Goal: Information Seeking & Learning: Learn about a topic

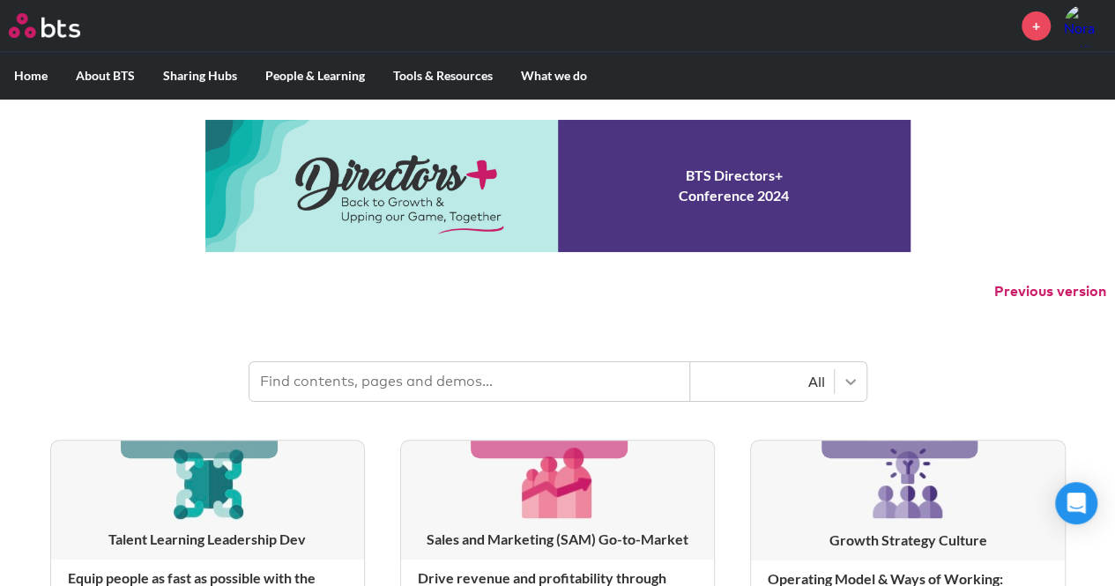
click at [850, 376] on icon at bounding box center [851, 382] width 18 height 18
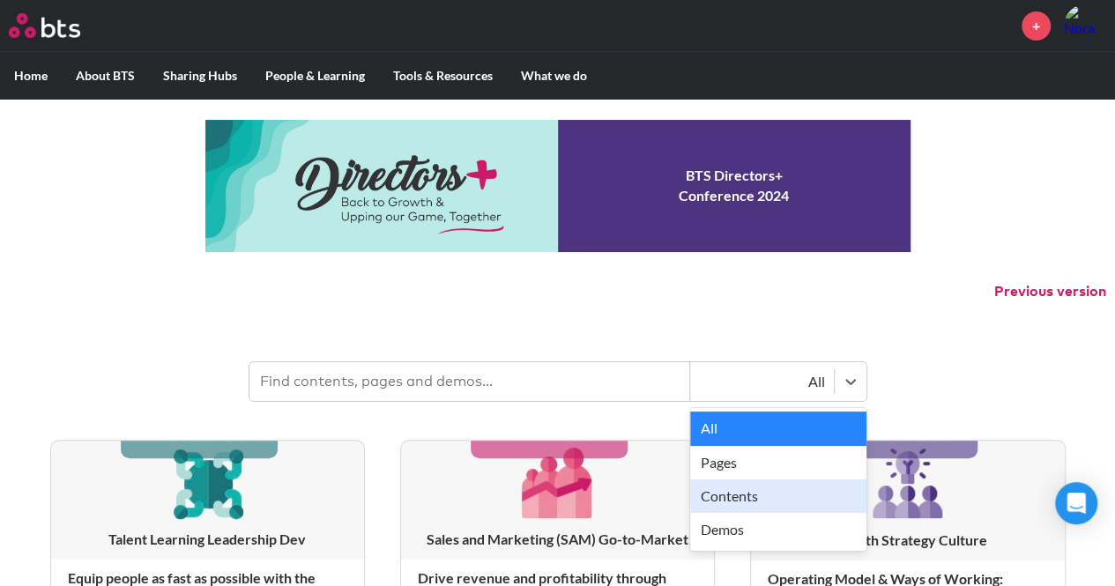
click at [788, 489] on div "Contents" at bounding box center [778, 496] width 176 height 33
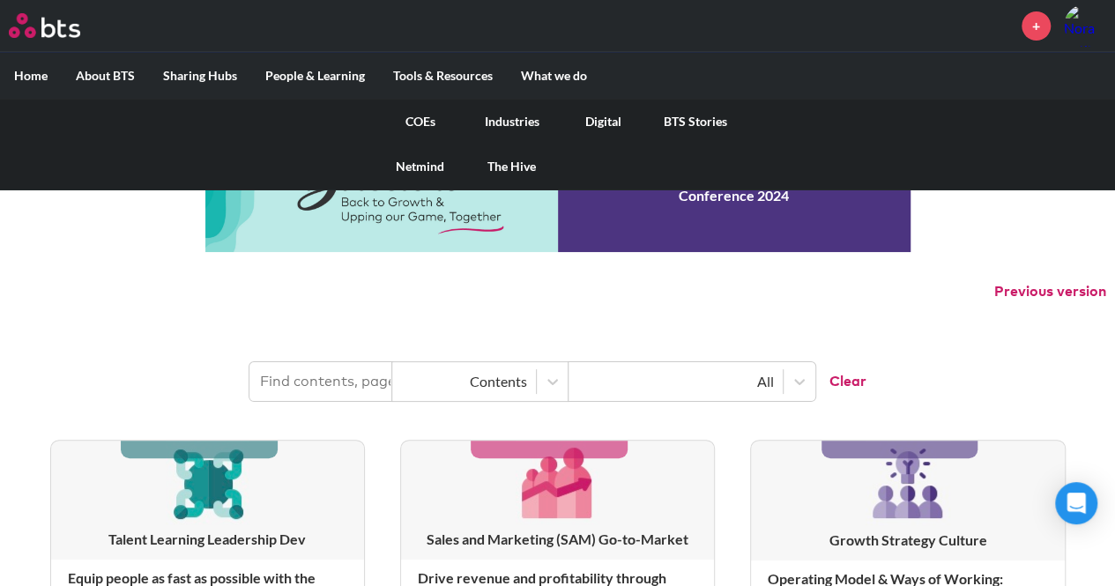
click at [405, 113] on link "COEs" at bounding box center [421, 122] width 92 height 46
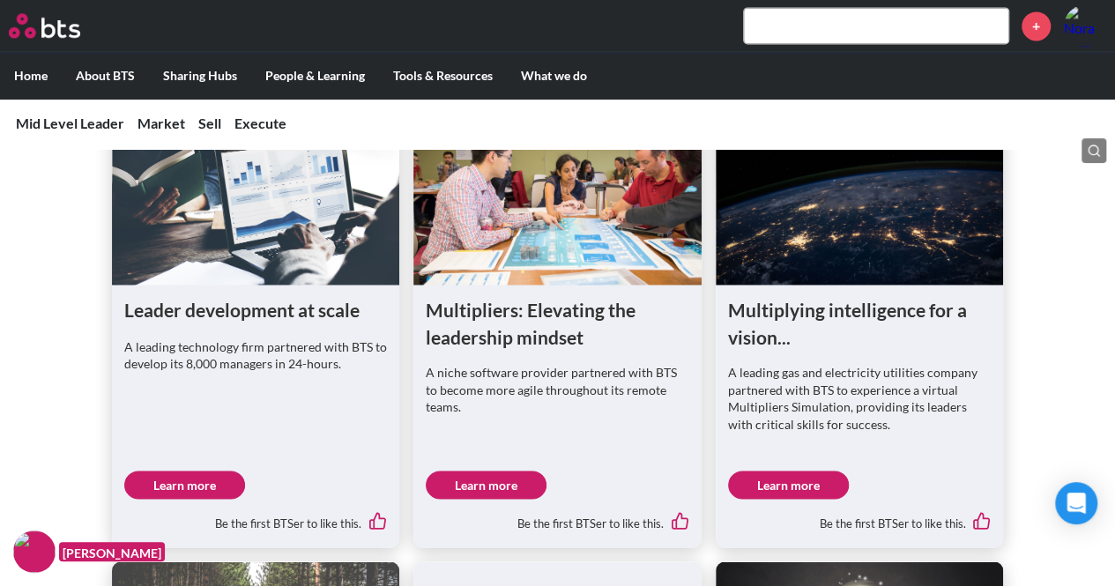
scroll to position [1346, 0]
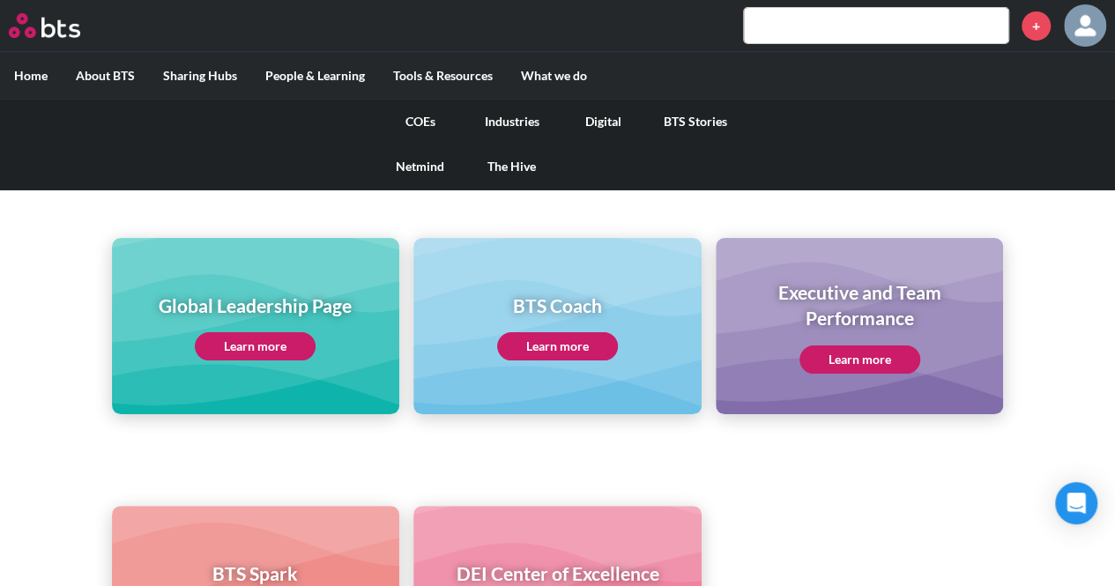
scroll to position [106, 0]
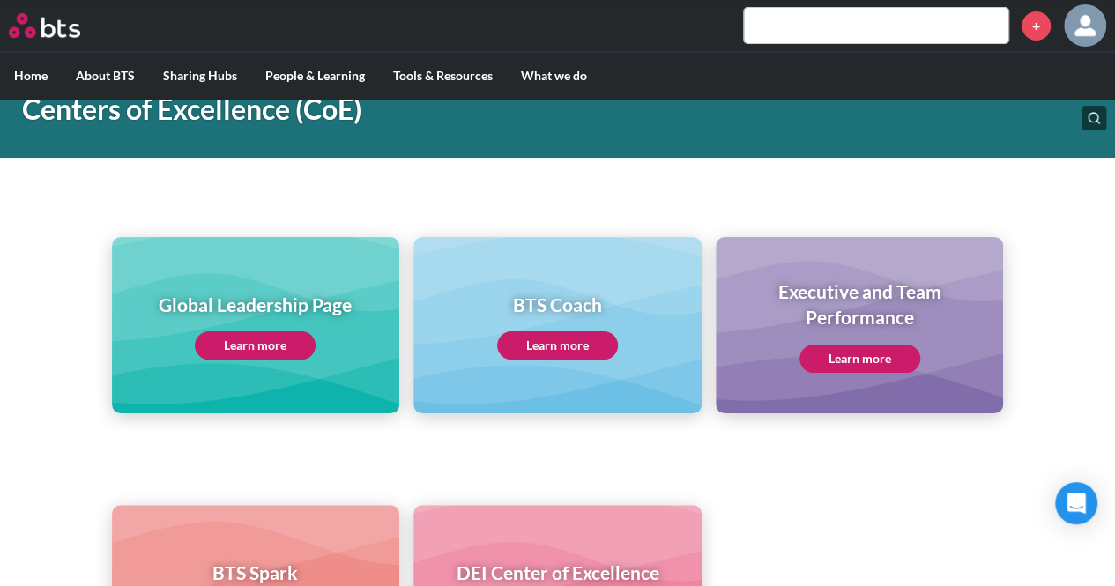
click at [270, 345] on link "Learn more" at bounding box center [255, 345] width 121 height 28
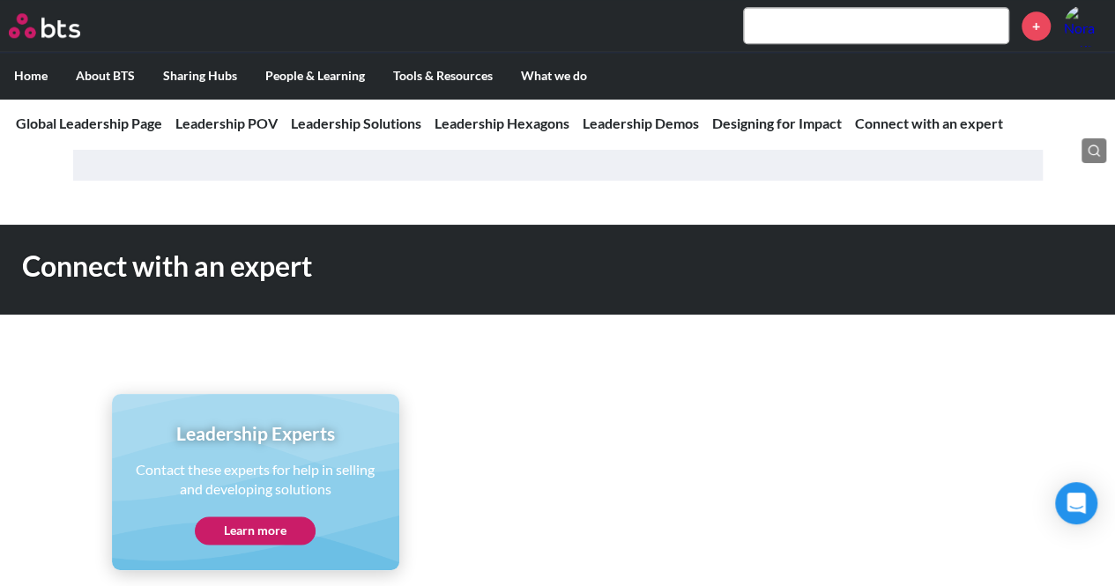
scroll to position [7802, 0]
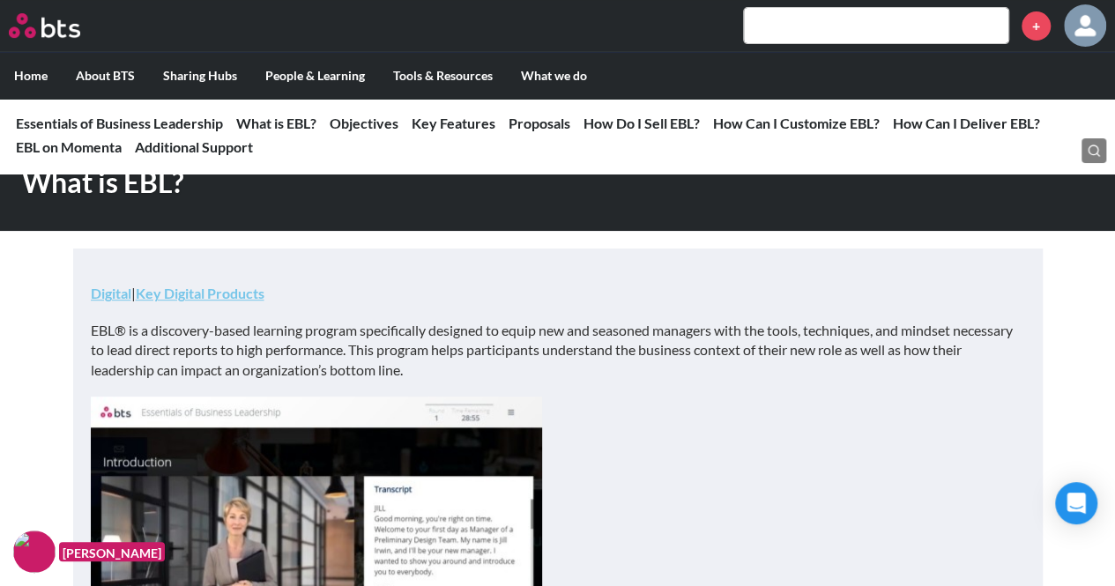
scroll to position [348, 0]
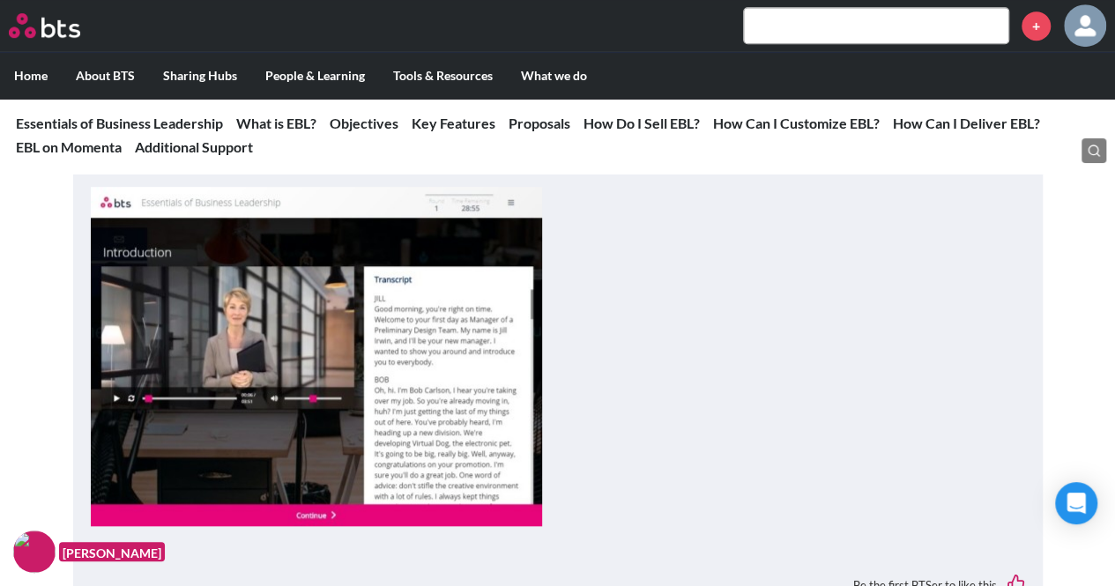
click at [376, 381] on img at bounding box center [316, 356] width 451 height 339
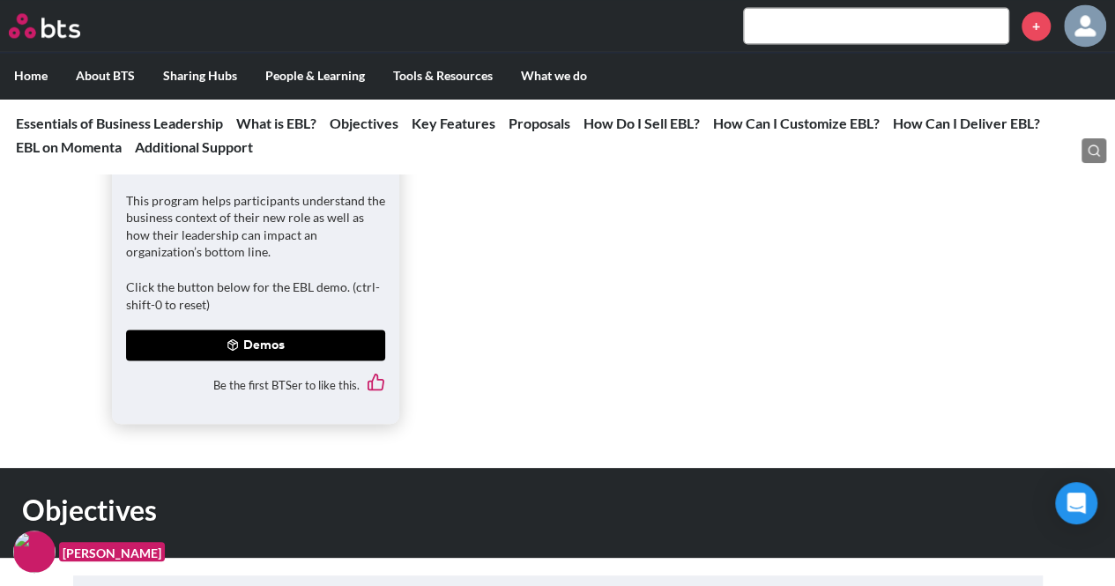
scroll to position [1407, 0]
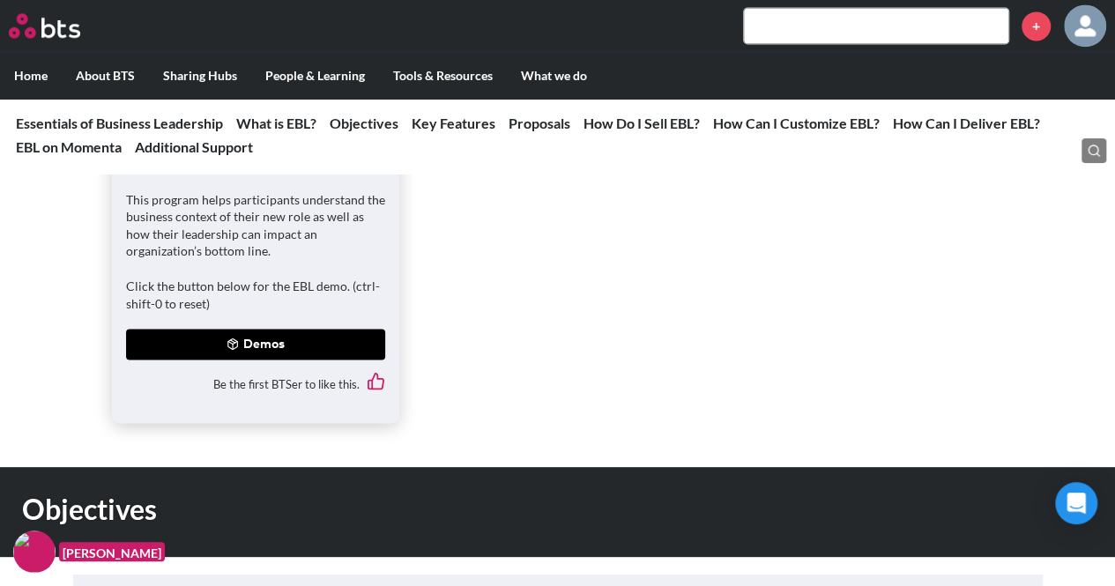
drag, startPoint x: 219, startPoint y: 346, endPoint x: 76, endPoint y: 272, distance: 160.9
click at [76, 272] on div "Demo: Virtual EBL Simulation demos 2023 EBL® is a discovery-based learning prog…" at bounding box center [557, 106] width 1115 height 634
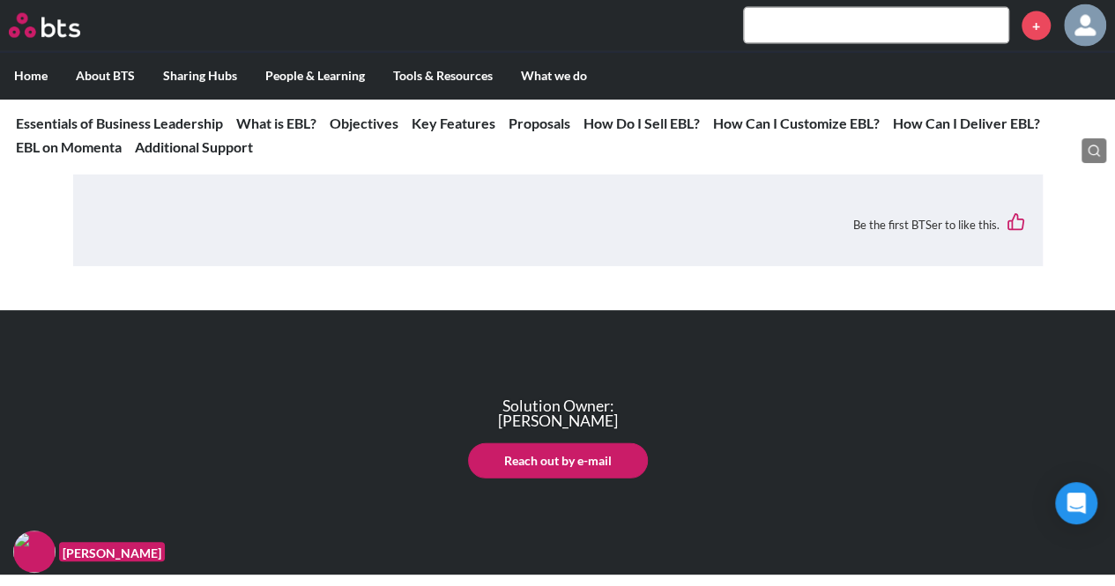
scroll to position [8719, 0]
